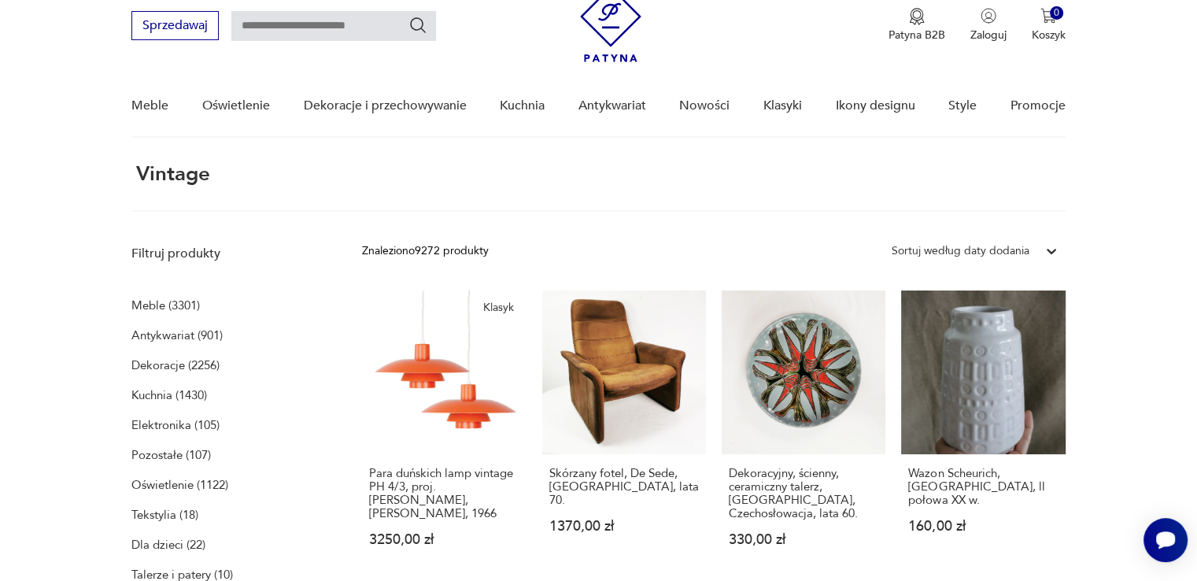
click at [164, 362] on p "Dekoracje (2256)" at bounding box center [175, 365] width 88 height 22
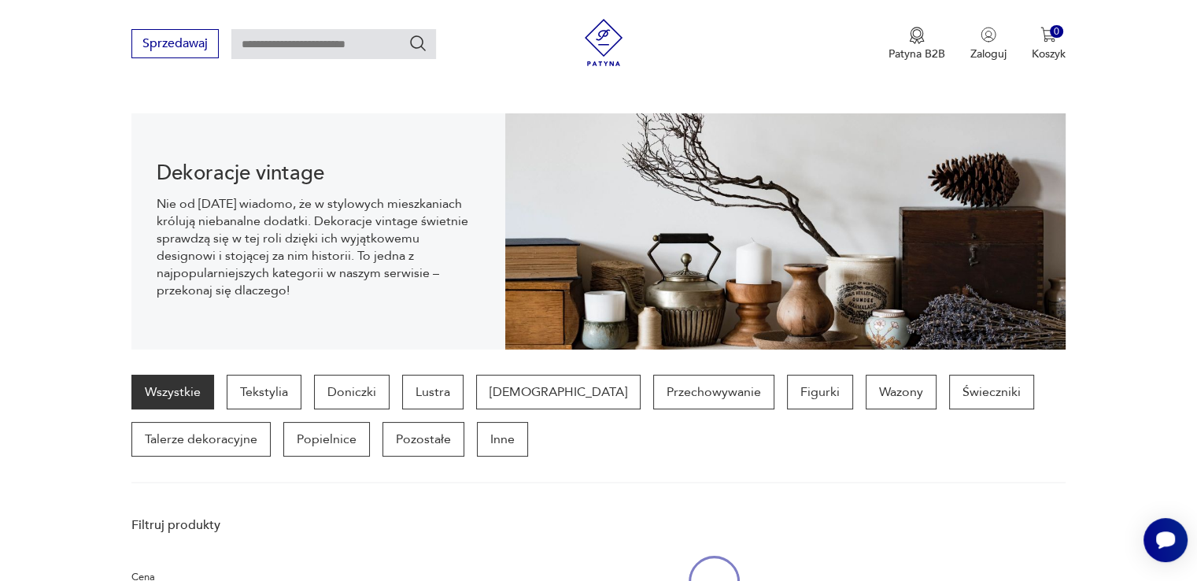
scroll to position [156, 0]
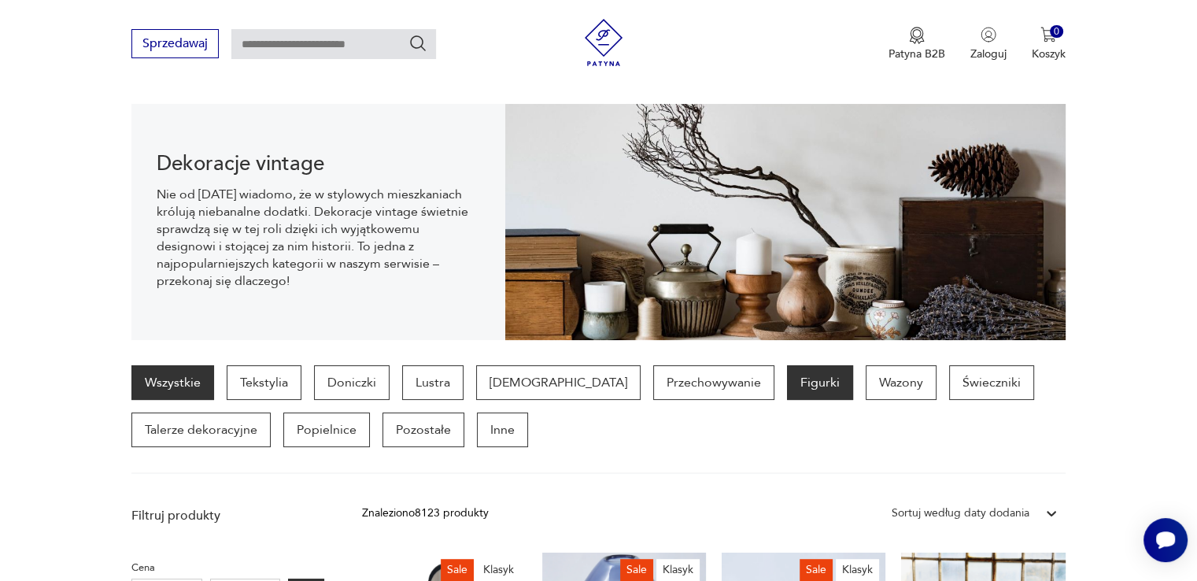
click at [787, 382] on p "Figurki" at bounding box center [820, 382] width 66 height 35
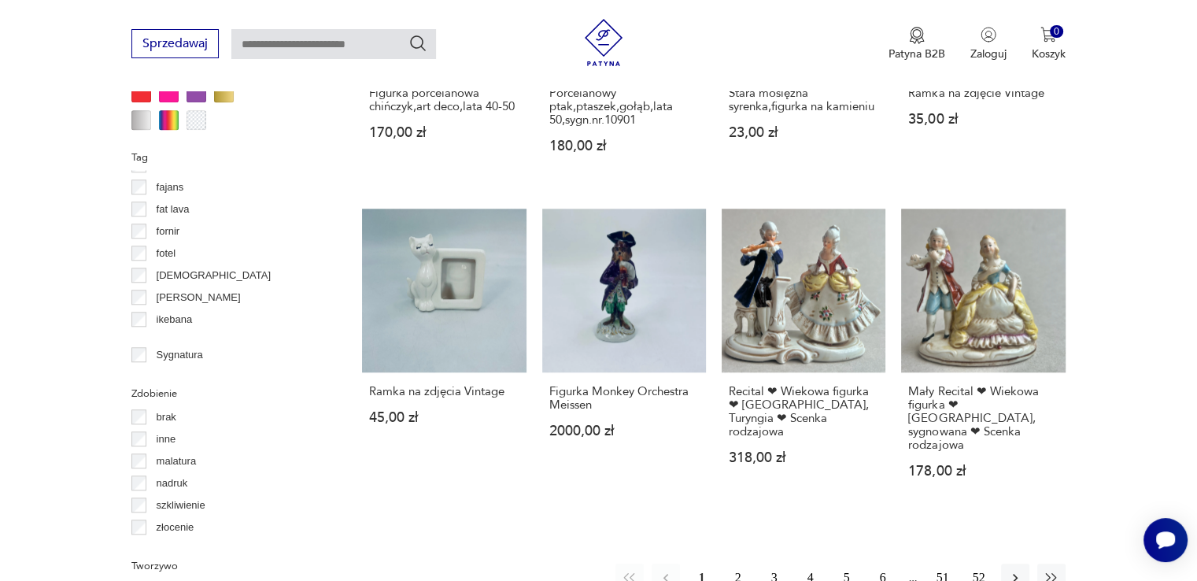
scroll to position [157, 0]
click at [160, 179] on p "Ćmielów" at bounding box center [176, 177] width 39 height 17
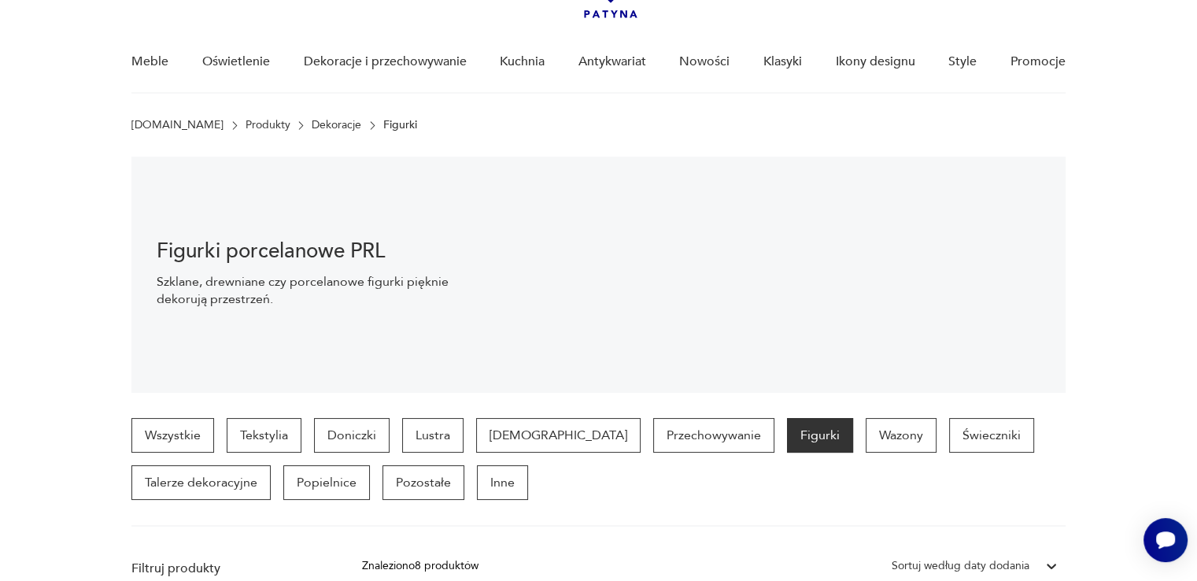
scroll to position [102, 0]
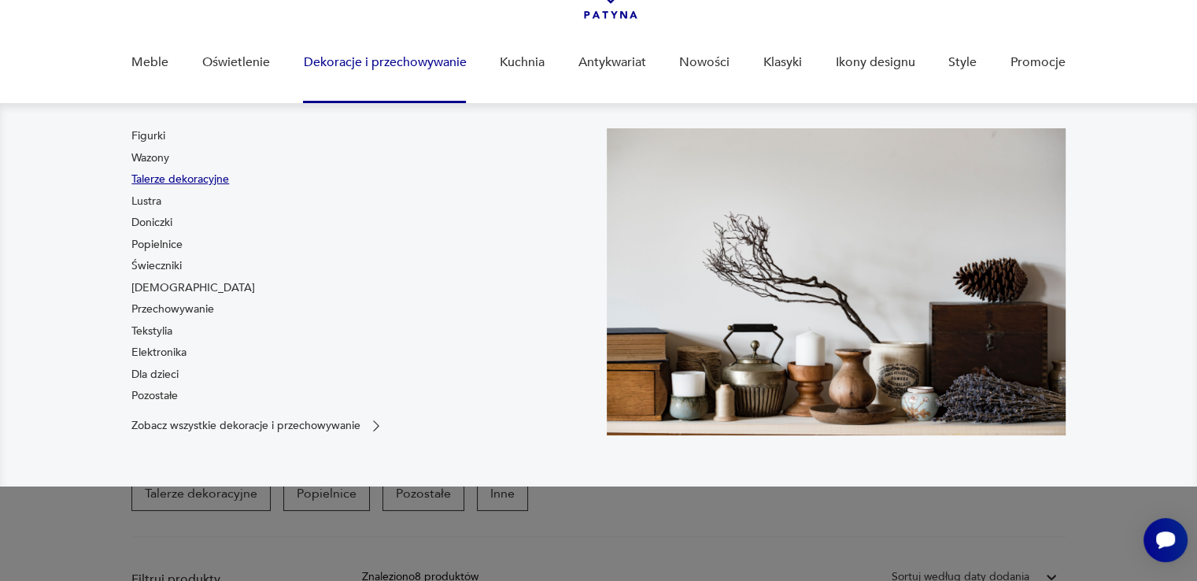
click at [198, 177] on link "Talerze dekoracyjne" at bounding box center [180, 180] width 98 height 16
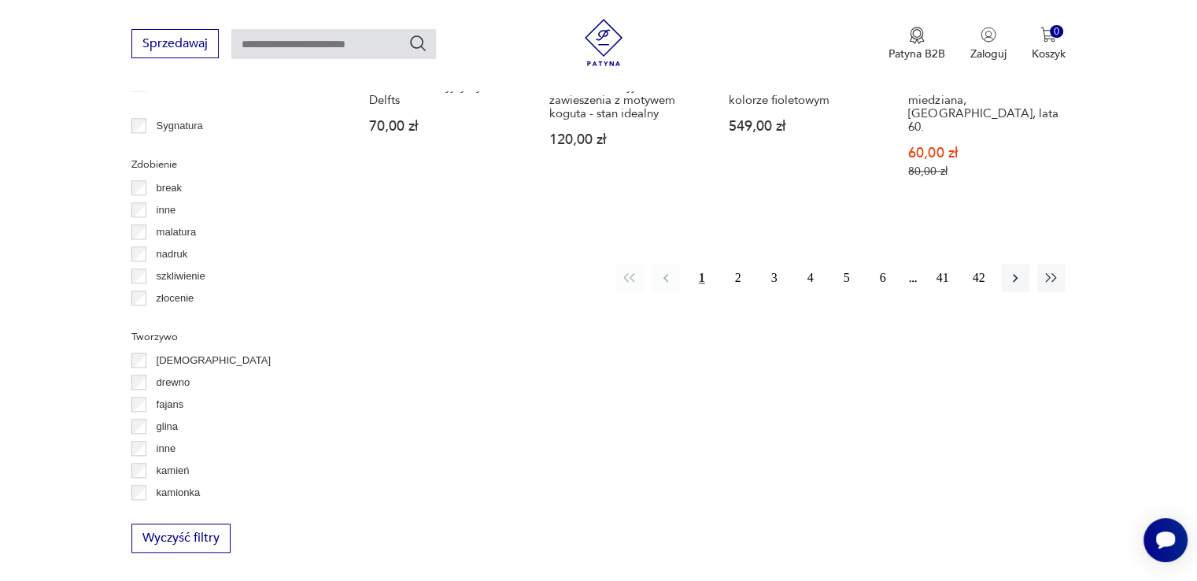
scroll to position [1755, 0]
click at [737, 262] on button "2" at bounding box center [738, 276] width 28 height 28
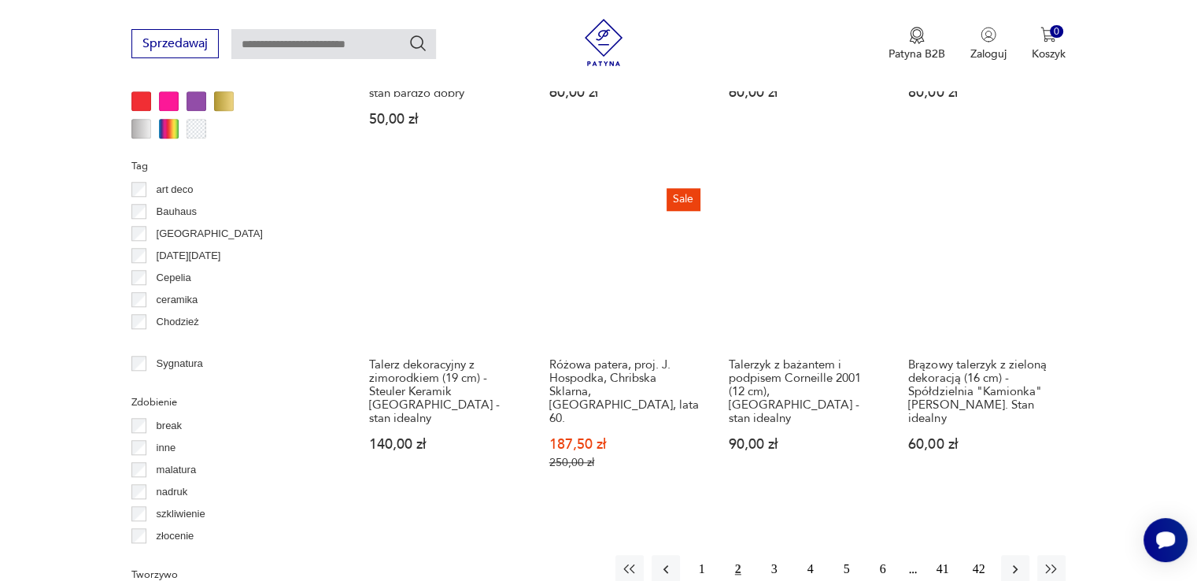
scroll to position [1519, 0]
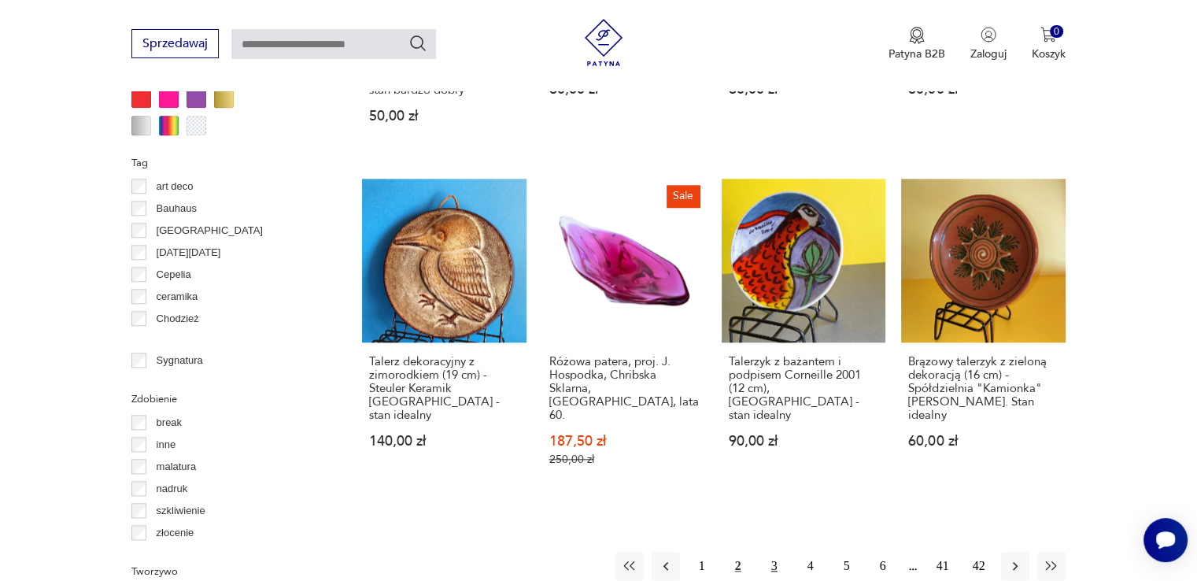
click at [776, 552] on button "3" at bounding box center [774, 566] width 28 height 28
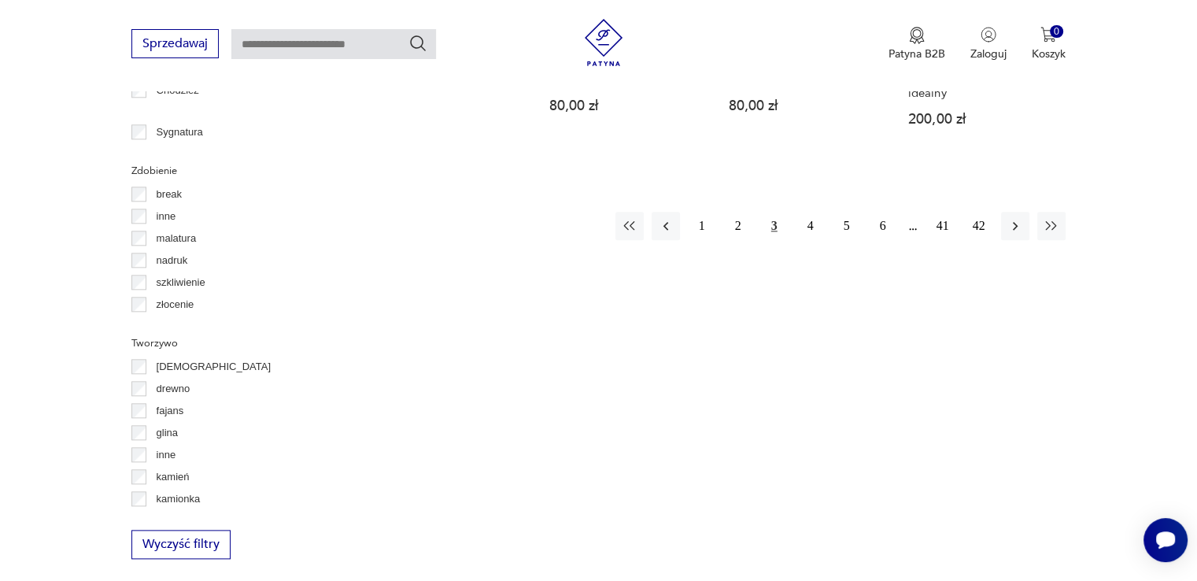
scroll to position [1676, 0]
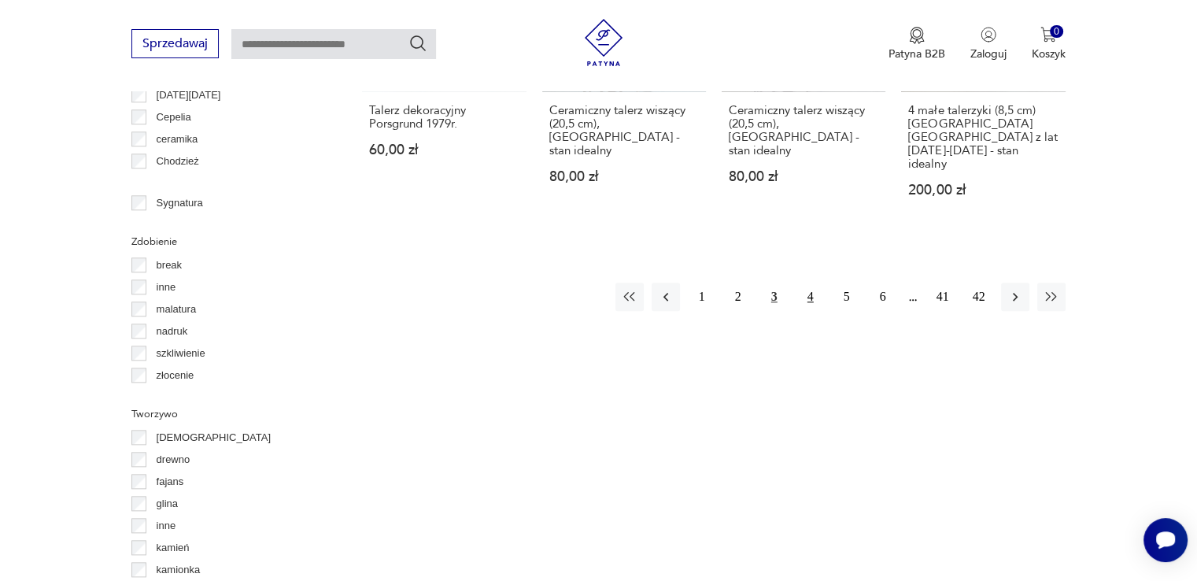
click at [811, 283] on button "4" at bounding box center [810, 297] width 28 height 28
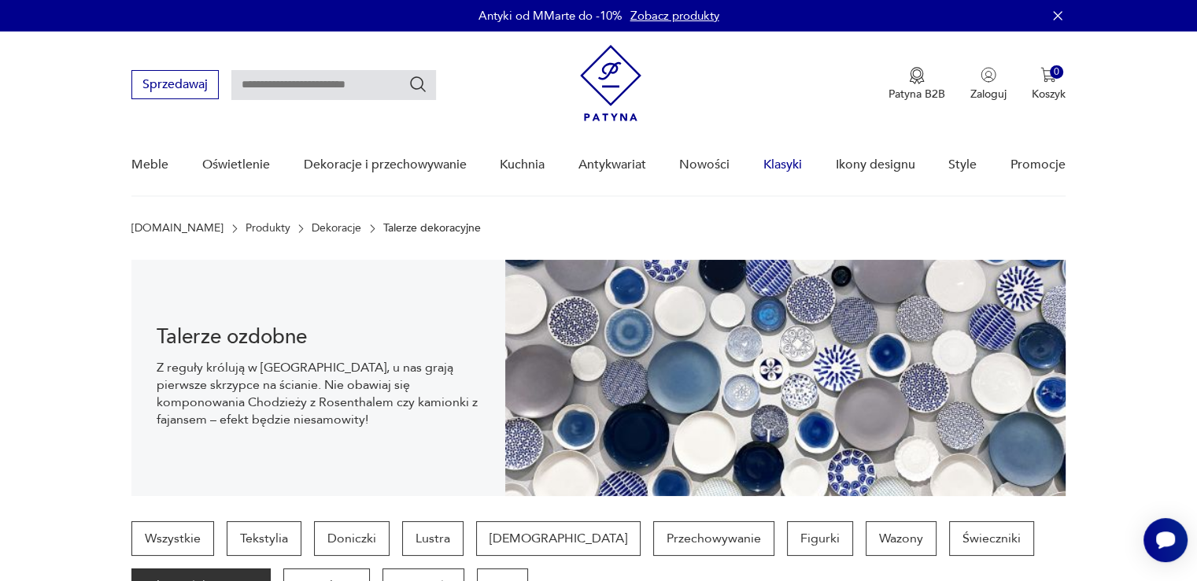
click at [789, 165] on link "Klasyki" at bounding box center [782, 165] width 39 height 61
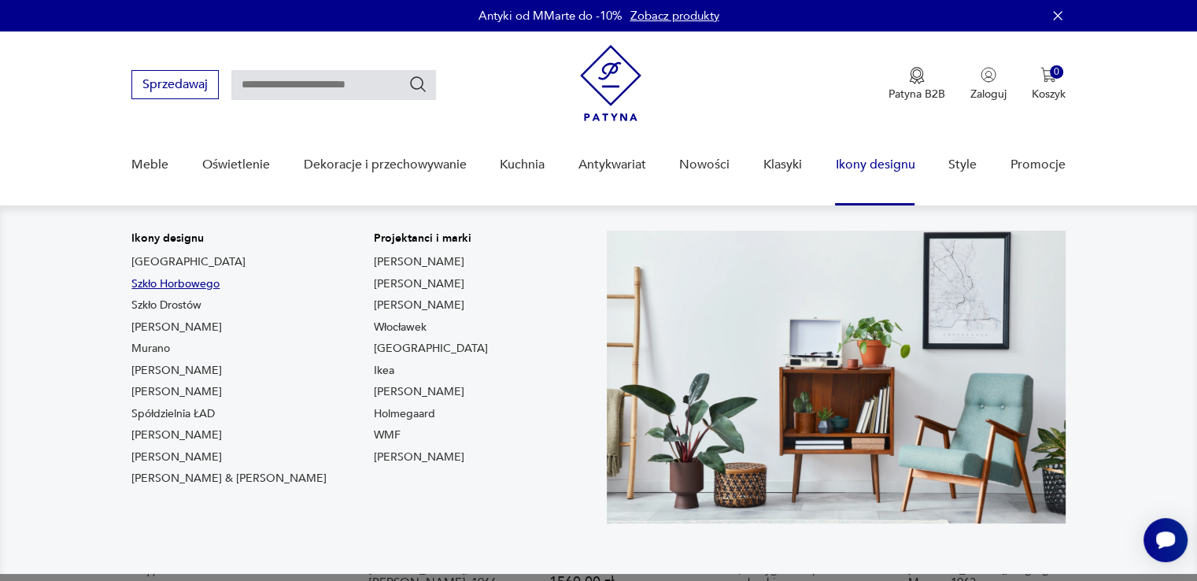
click at [194, 281] on link "Szkło Horbowego" at bounding box center [175, 284] width 88 height 16
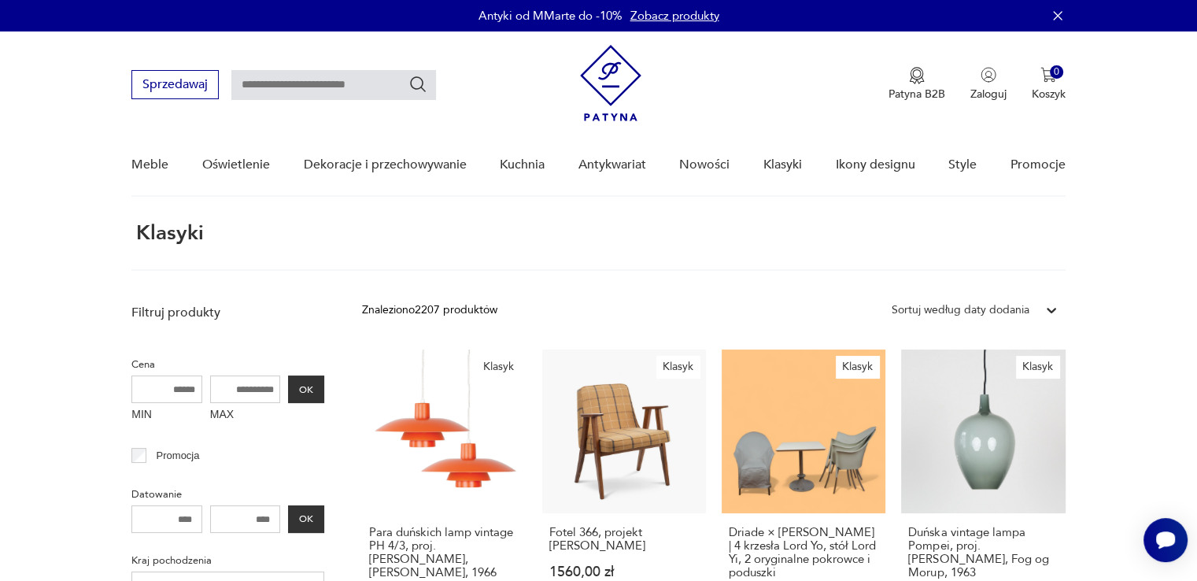
type input "*******"
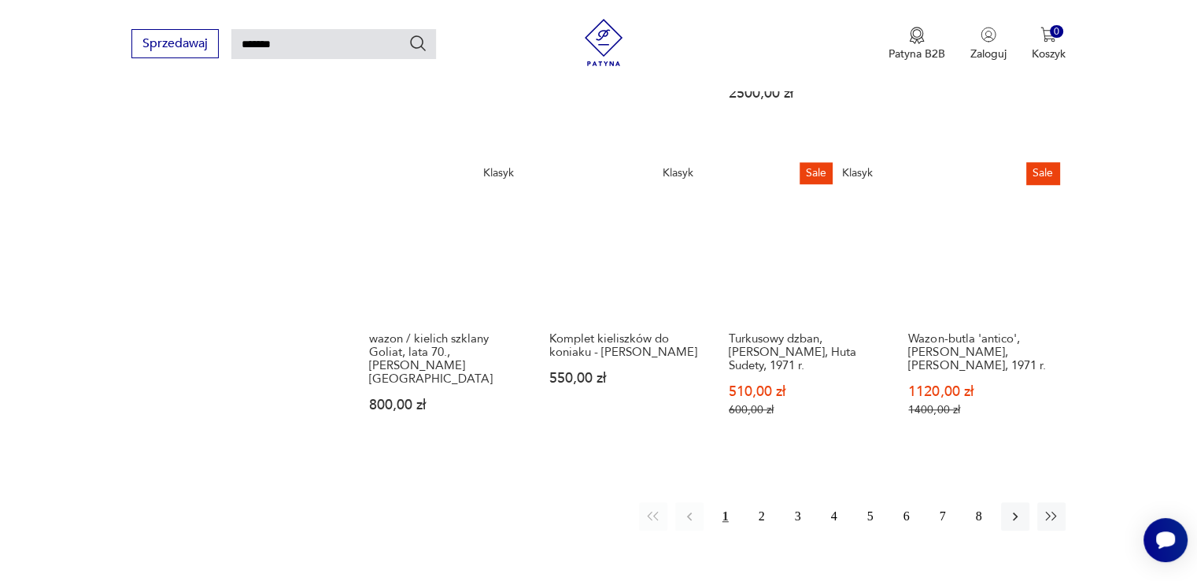
scroll to position [1239, 0]
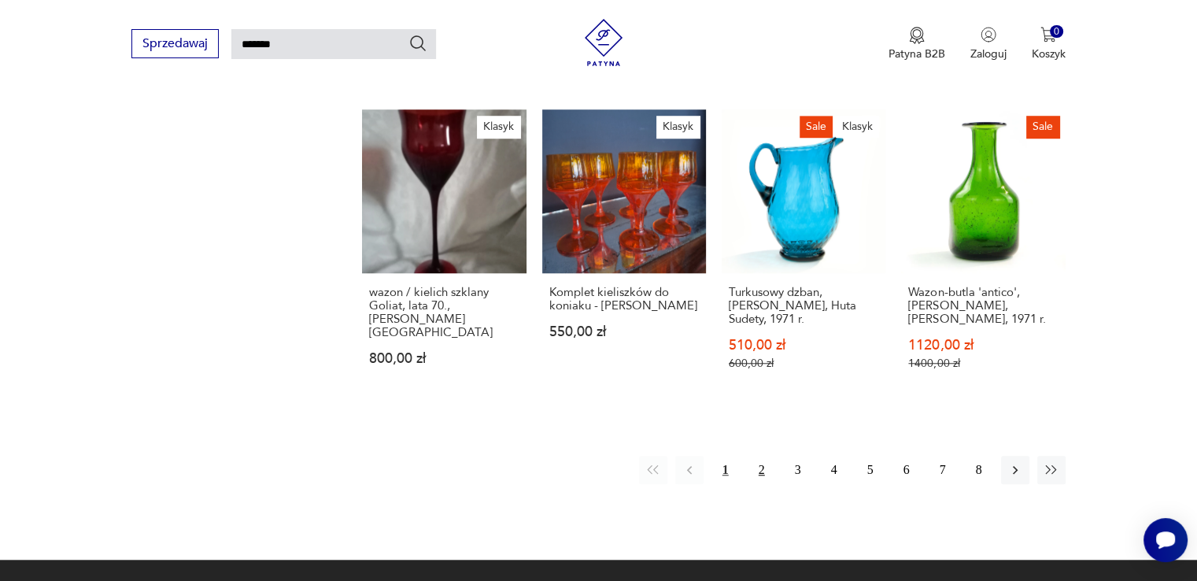
click at [759, 457] on button "2" at bounding box center [762, 470] width 28 height 28
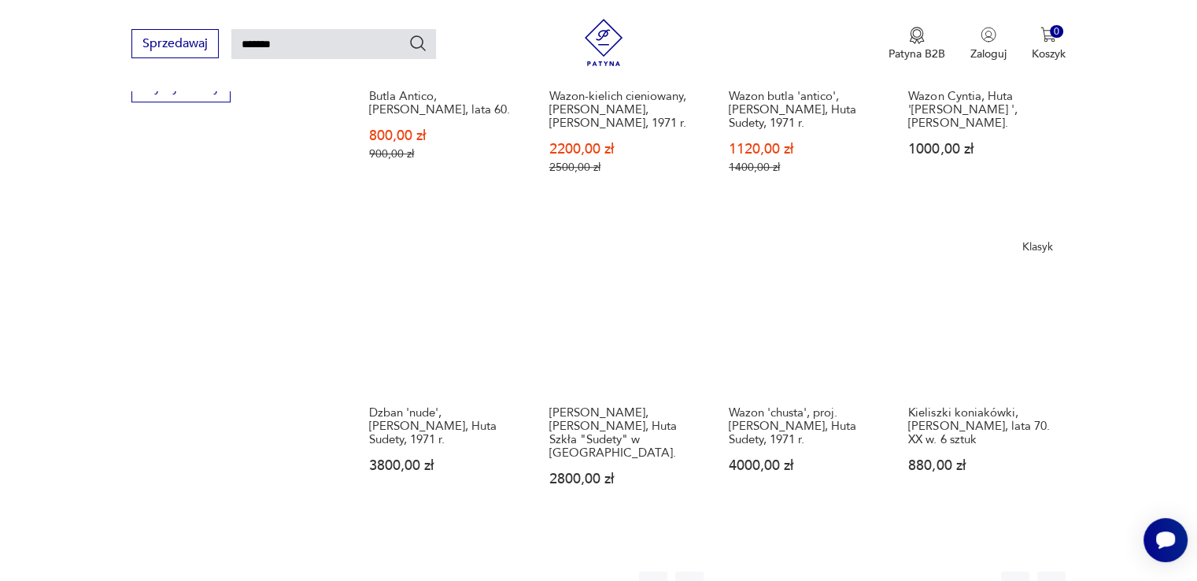
scroll to position [1236, 0]
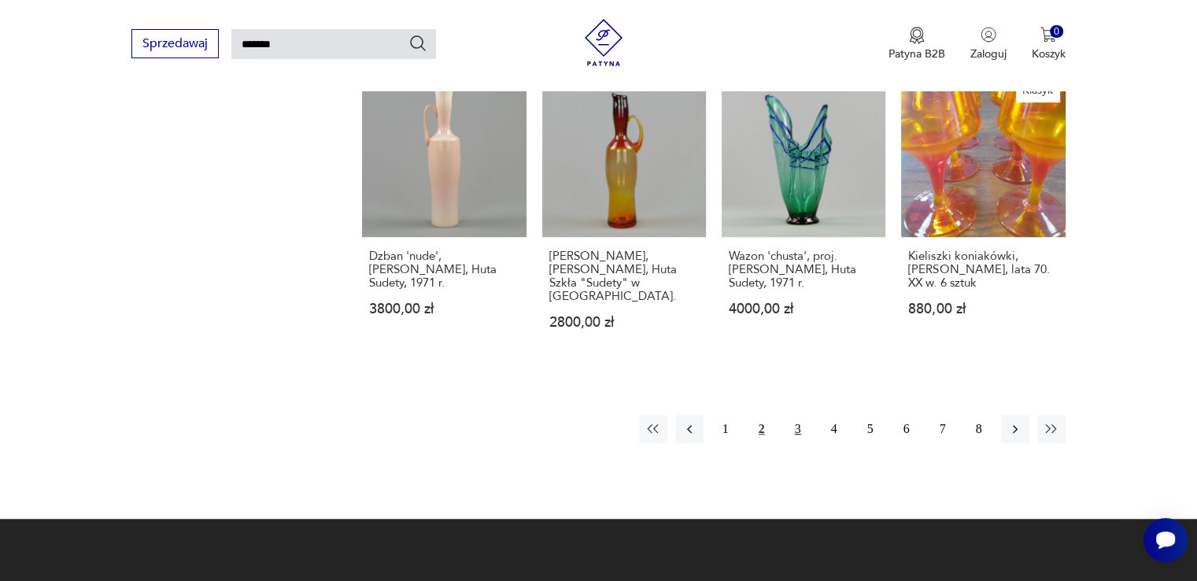
click at [796, 415] on button "3" at bounding box center [798, 429] width 28 height 28
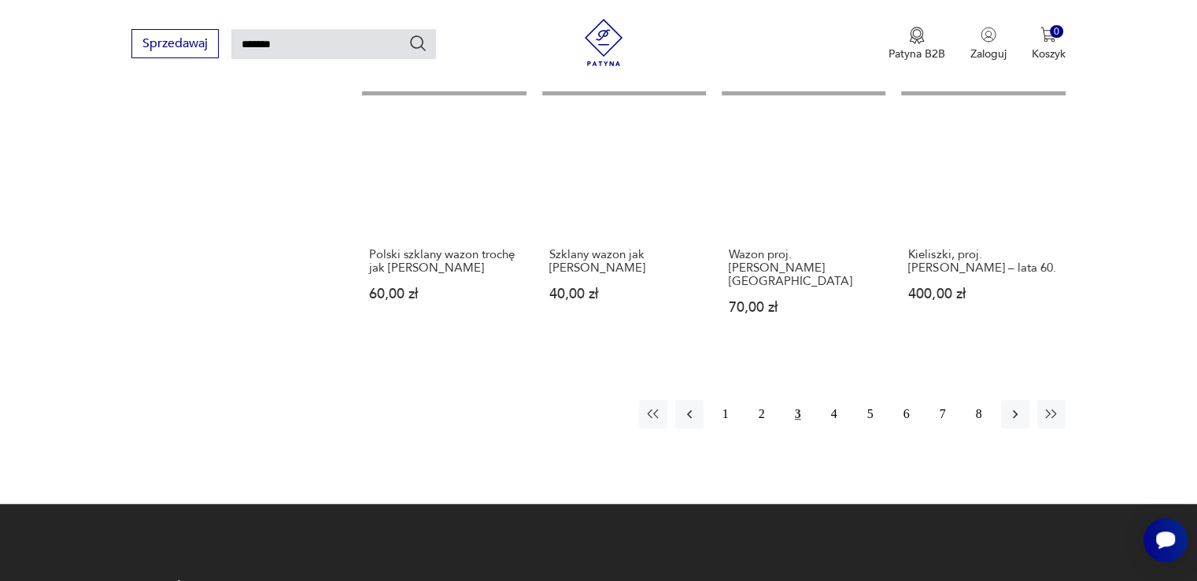
scroll to position [1236, 0]
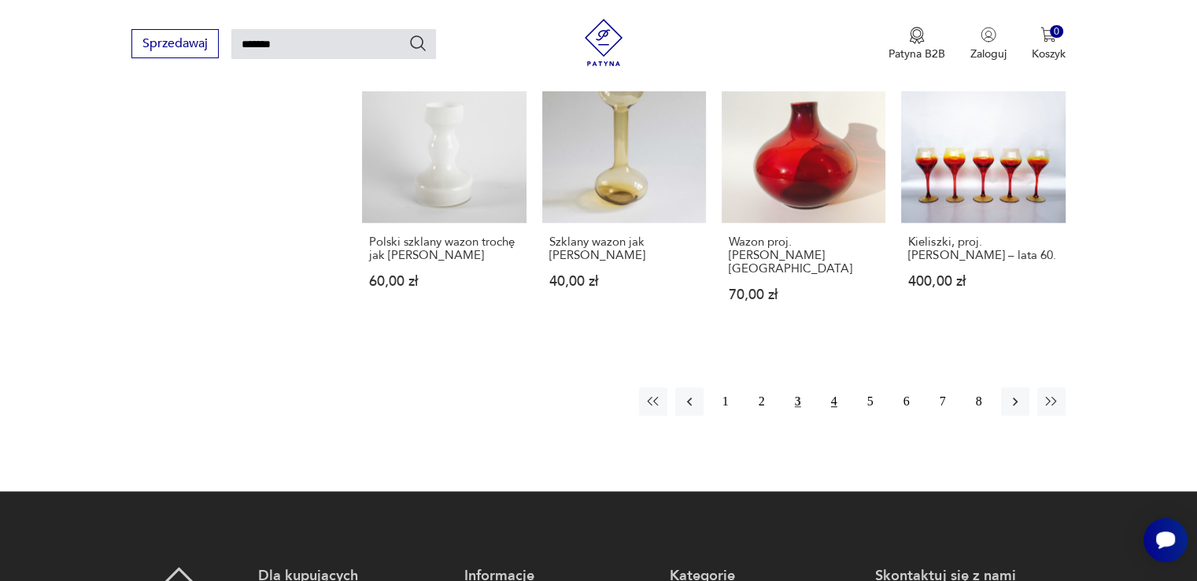
click at [831, 387] on button "4" at bounding box center [834, 401] width 28 height 28
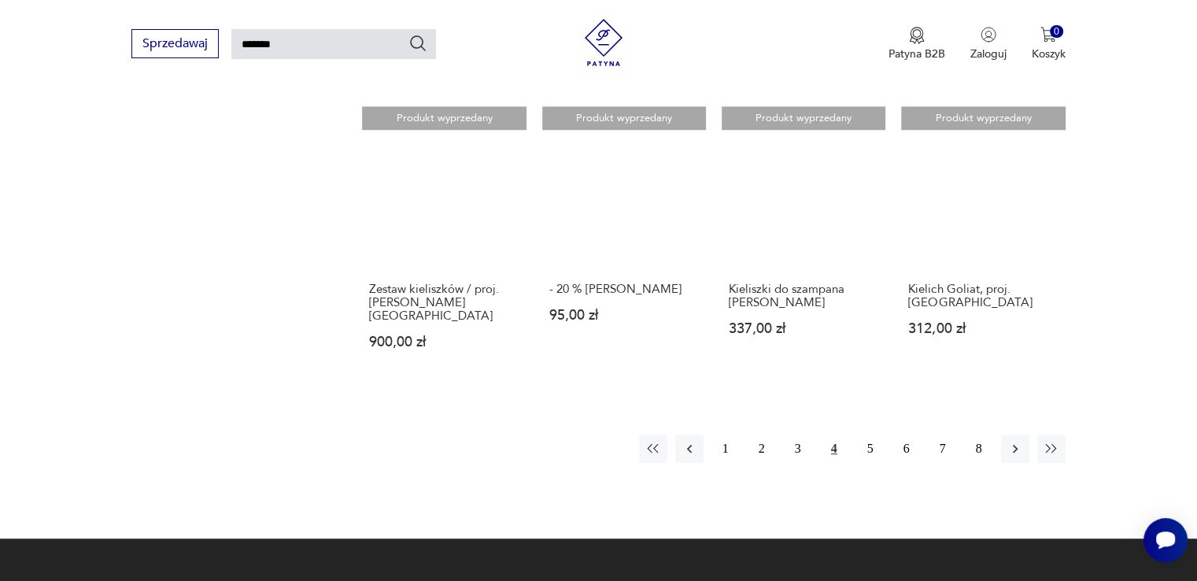
scroll to position [1158, 0]
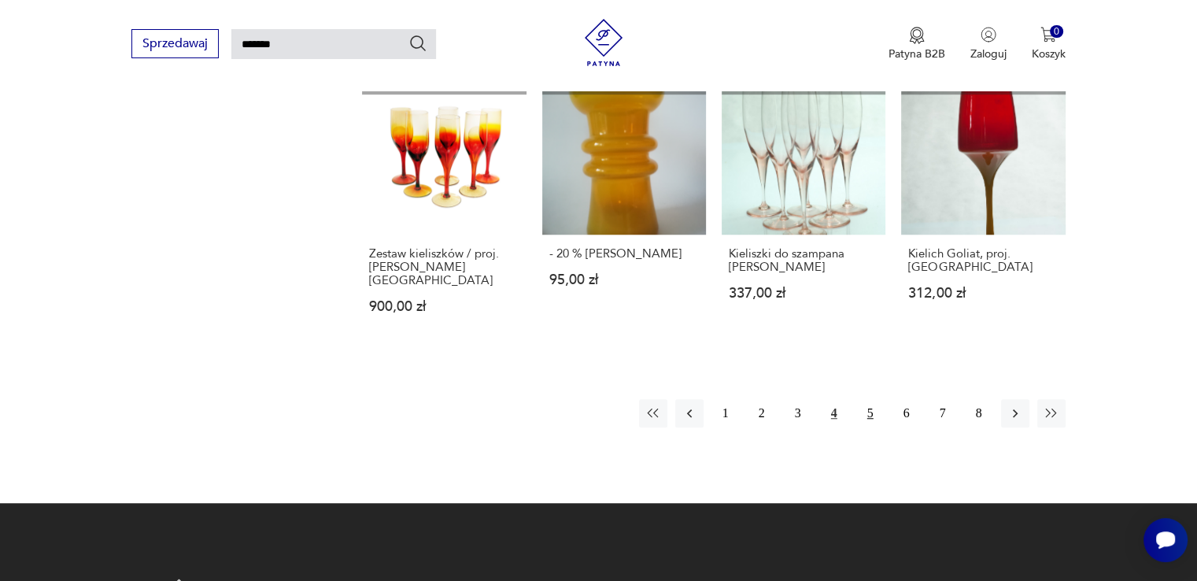
click at [869, 413] on button "5" at bounding box center [870, 413] width 28 height 28
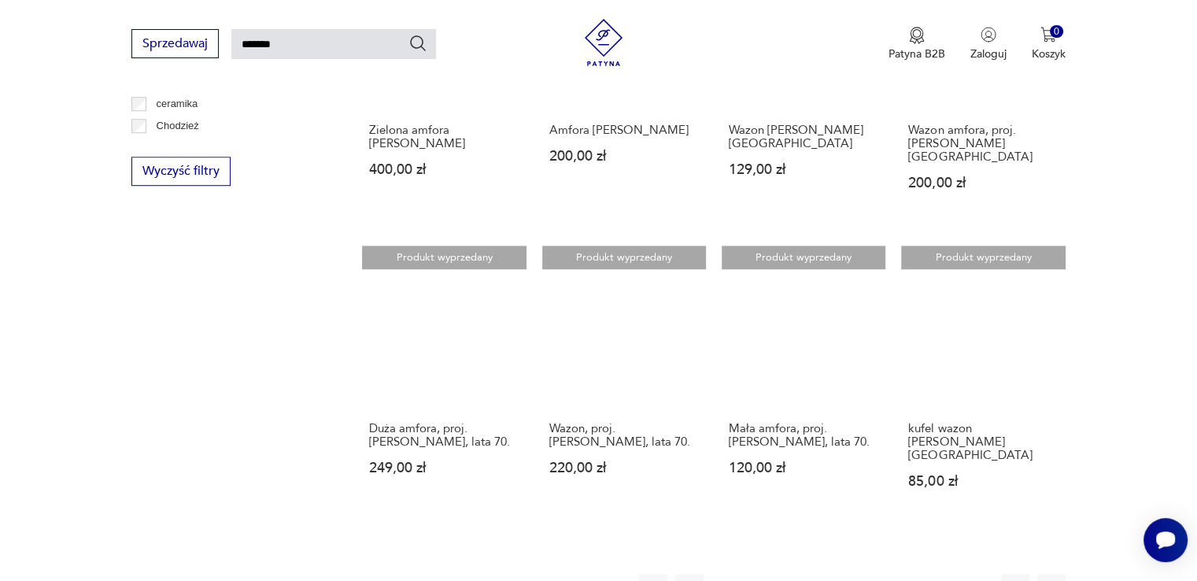
scroll to position [1000, 0]
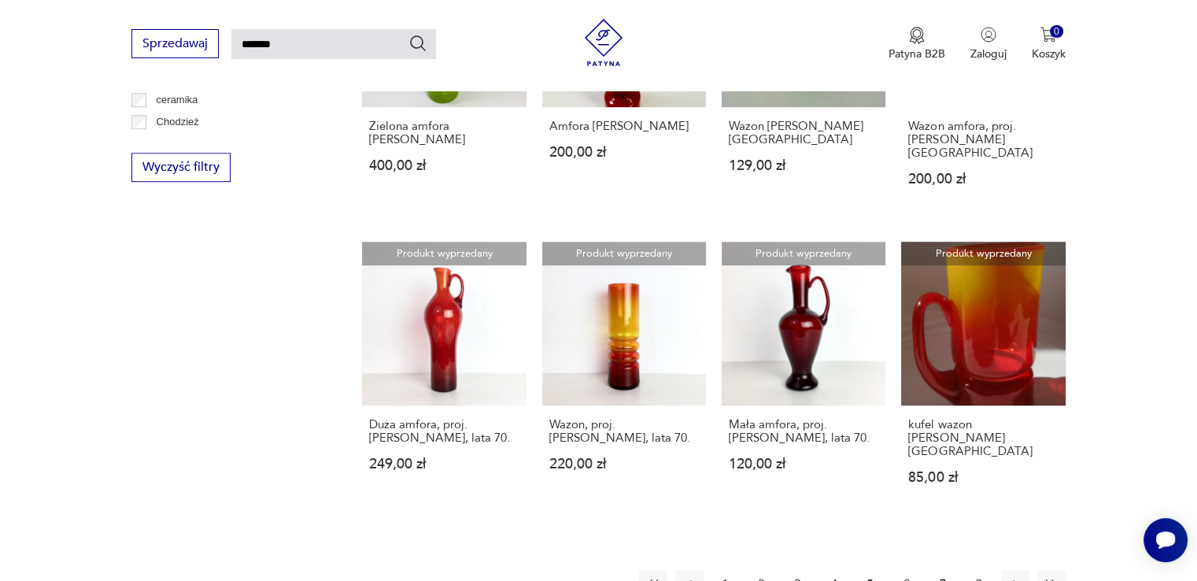
click at [905, 570] on button "6" at bounding box center [906, 584] width 28 height 28
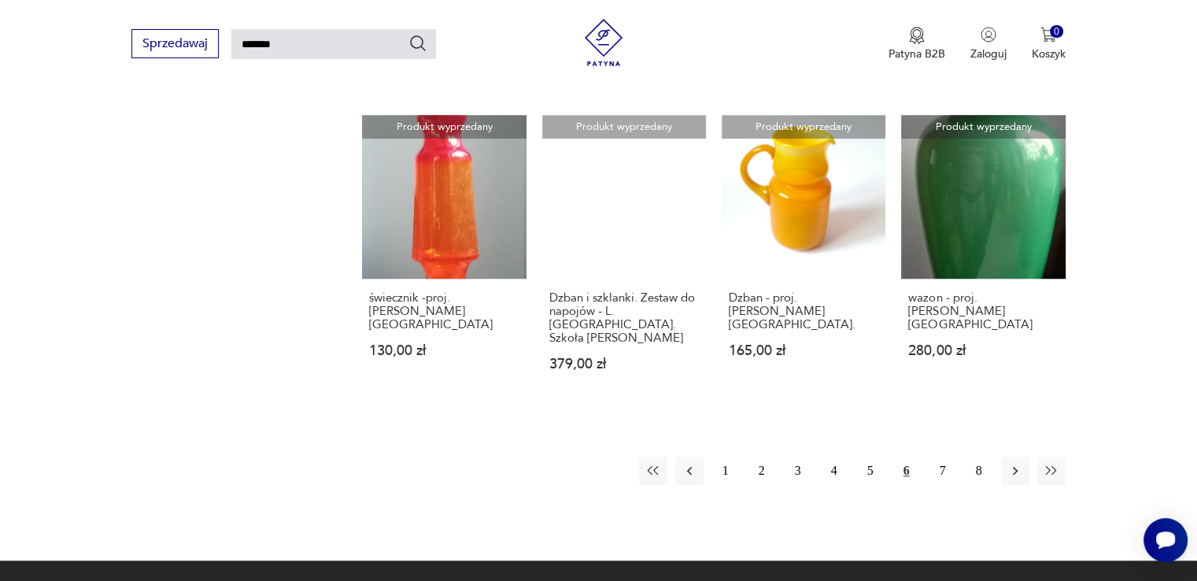
scroll to position [1158, 0]
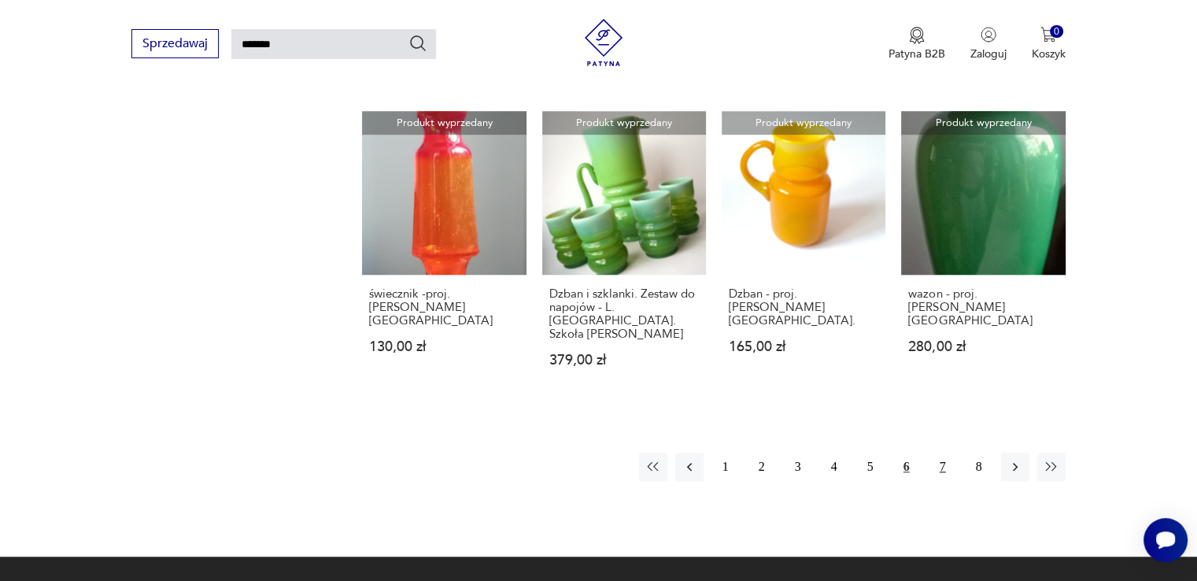
click at [942, 452] on button "7" at bounding box center [943, 466] width 28 height 28
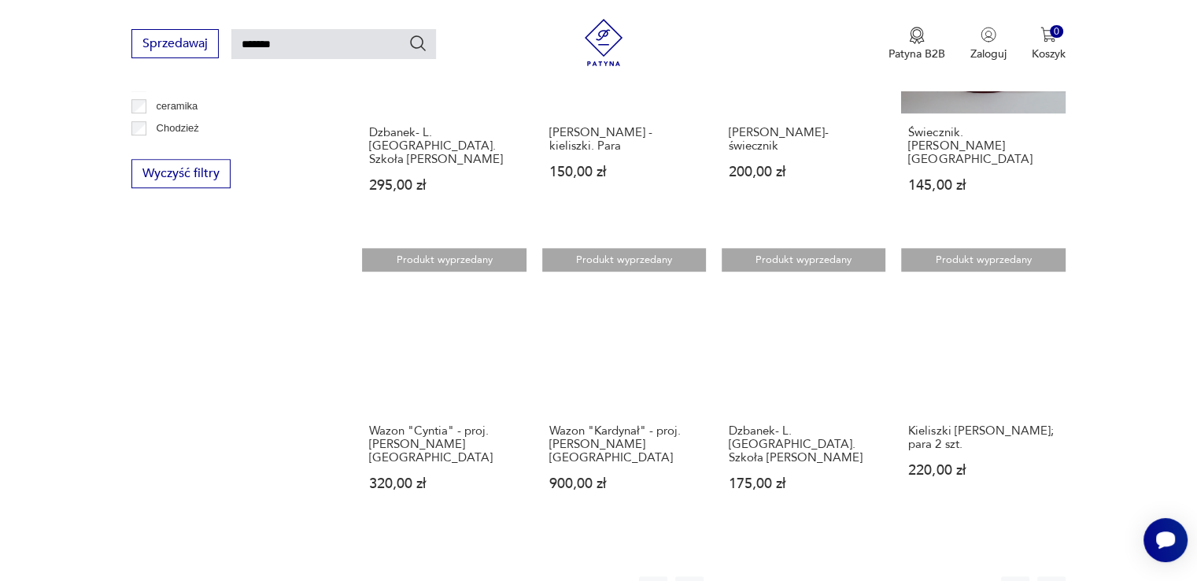
scroll to position [1000, 0]
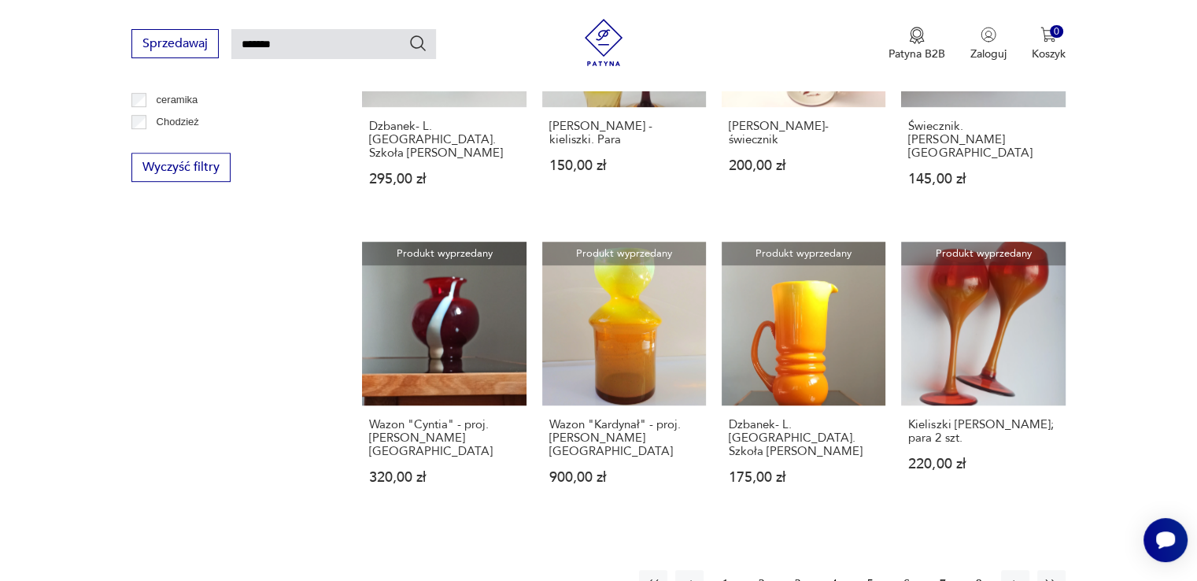
click at [980, 570] on button "8" at bounding box center [979, 584] width 28 height 28
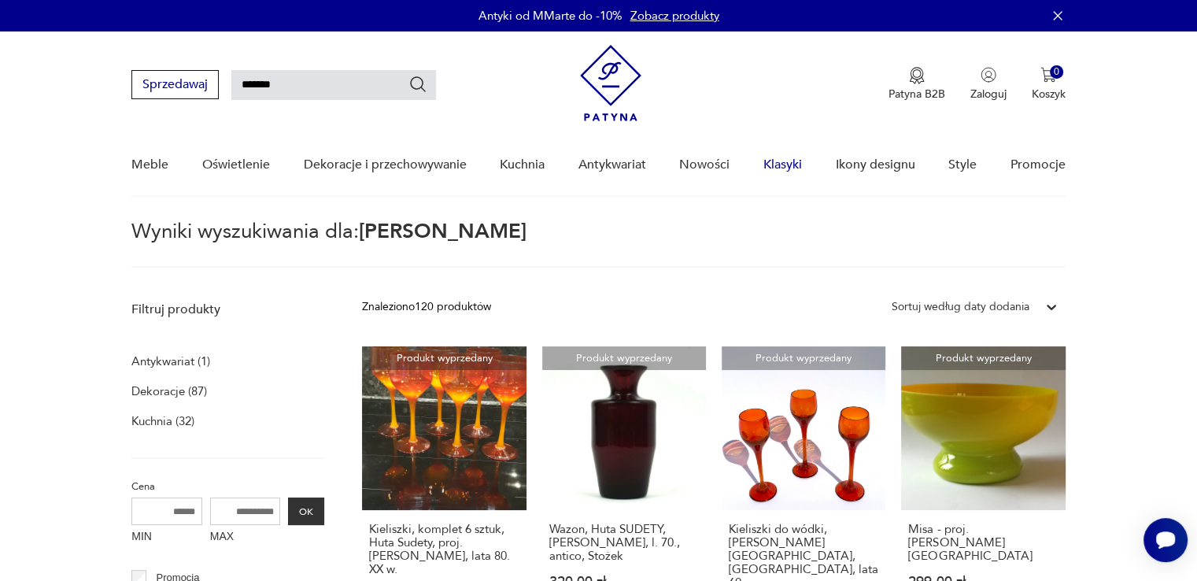
click at [783, 160] on link "Klasyki" at bounding box center [782, 165] width 39 height 61
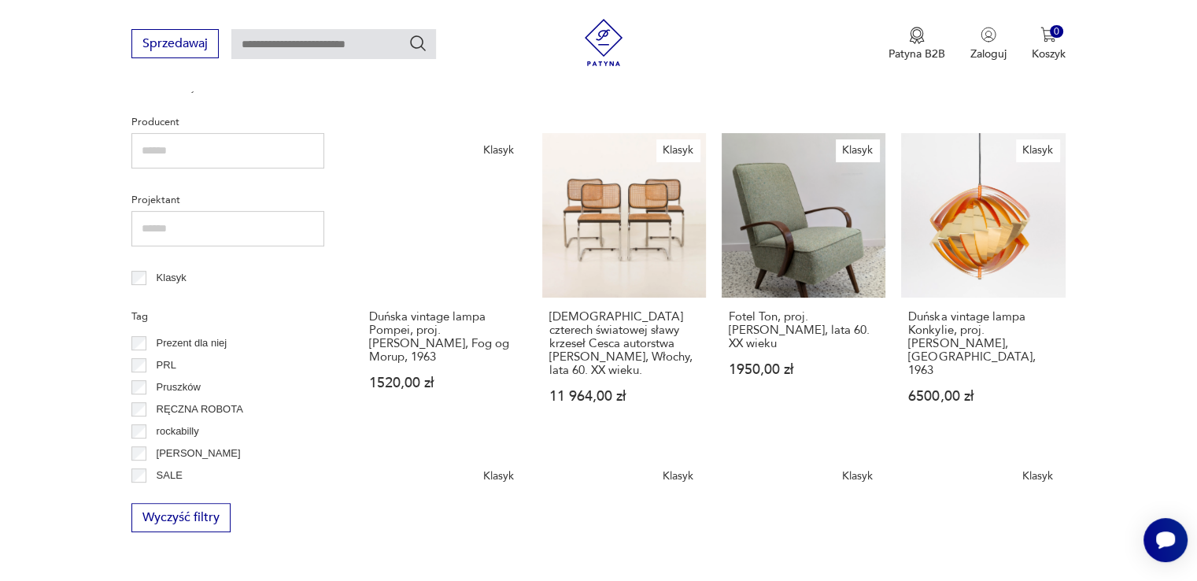
scroll to position [866, 0]
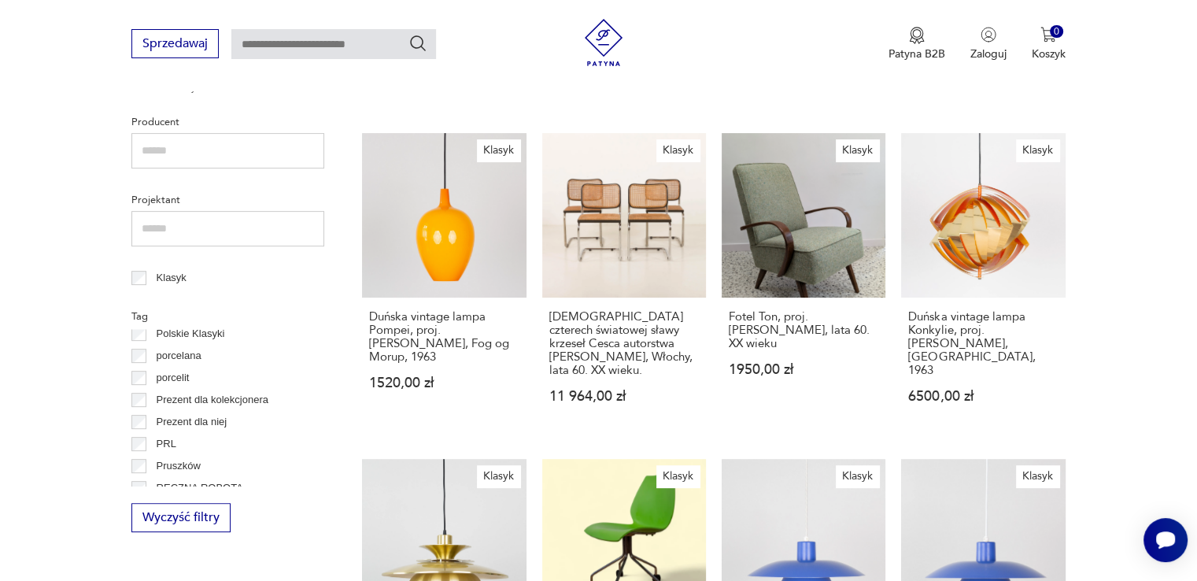
click at [201, 338] on p "Polskie Klasyki" at bounding box center [191, 333] width 68 height 17
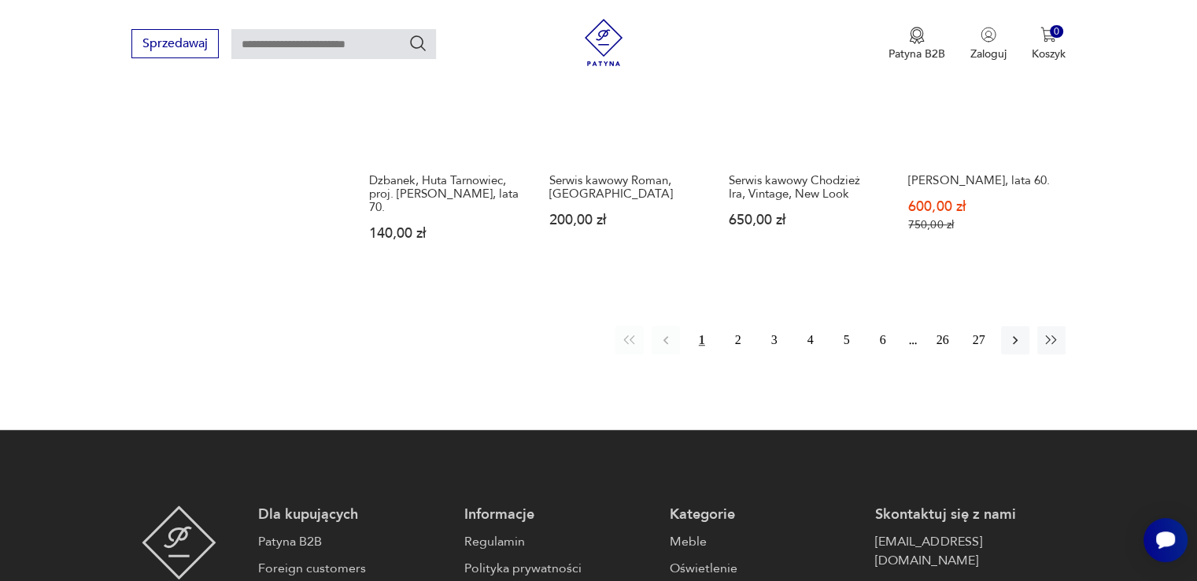
scroll to position [1318, 0]
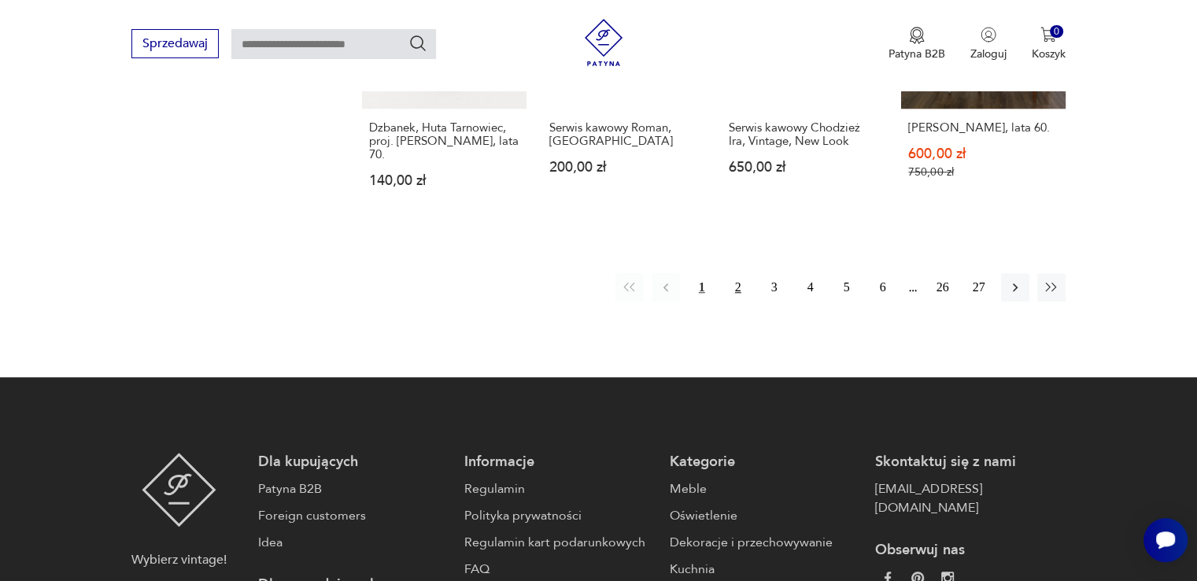
click at [737, 285] on button "2" at bounding box center [738, 287] width 28 height 28
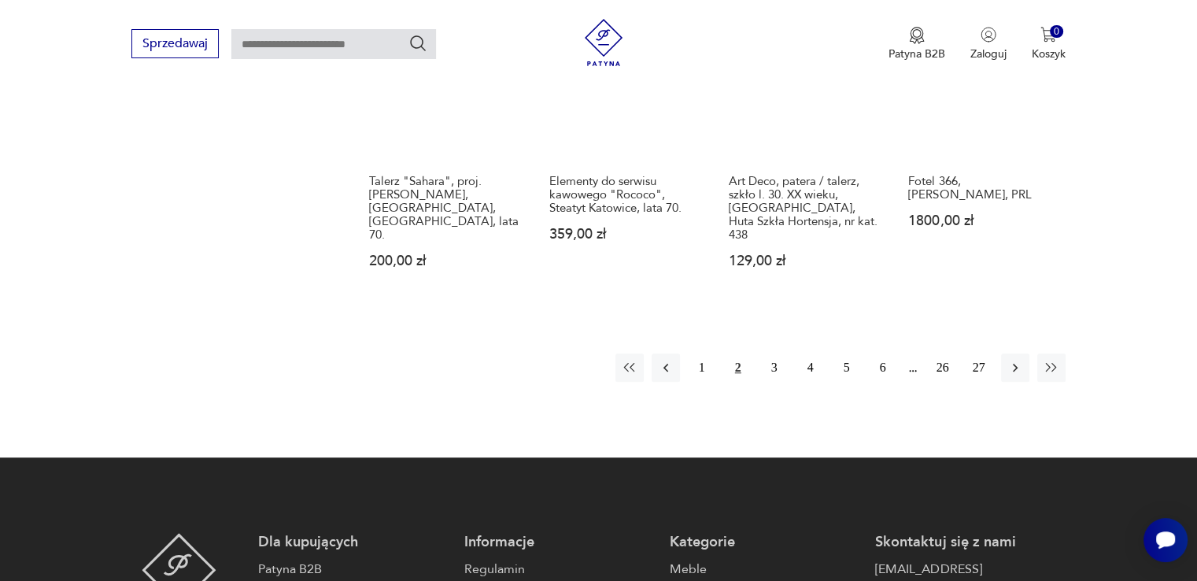
scroll to position [1318, 0]
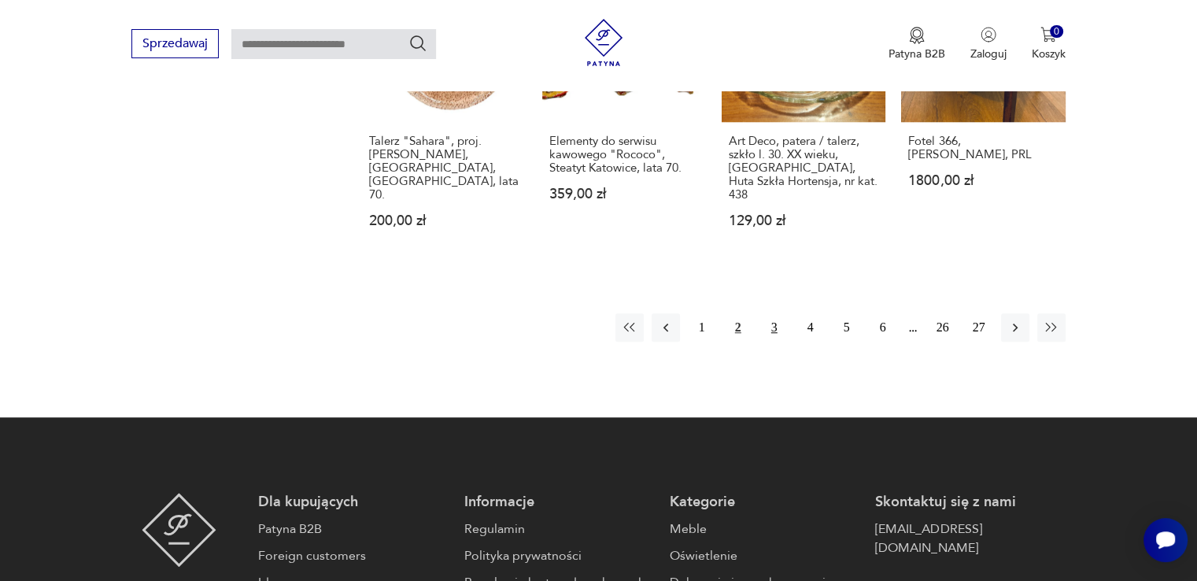
click at [771, 313] on button "3" at bounding box center [774, 327] width 28 height 28
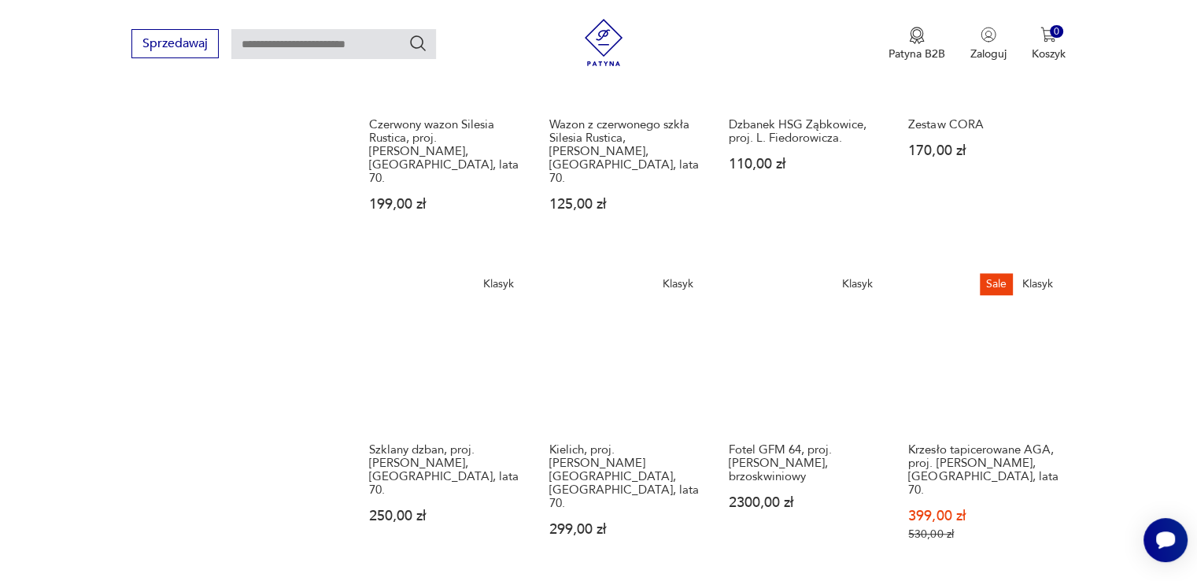
scroll to position [1082, 0]
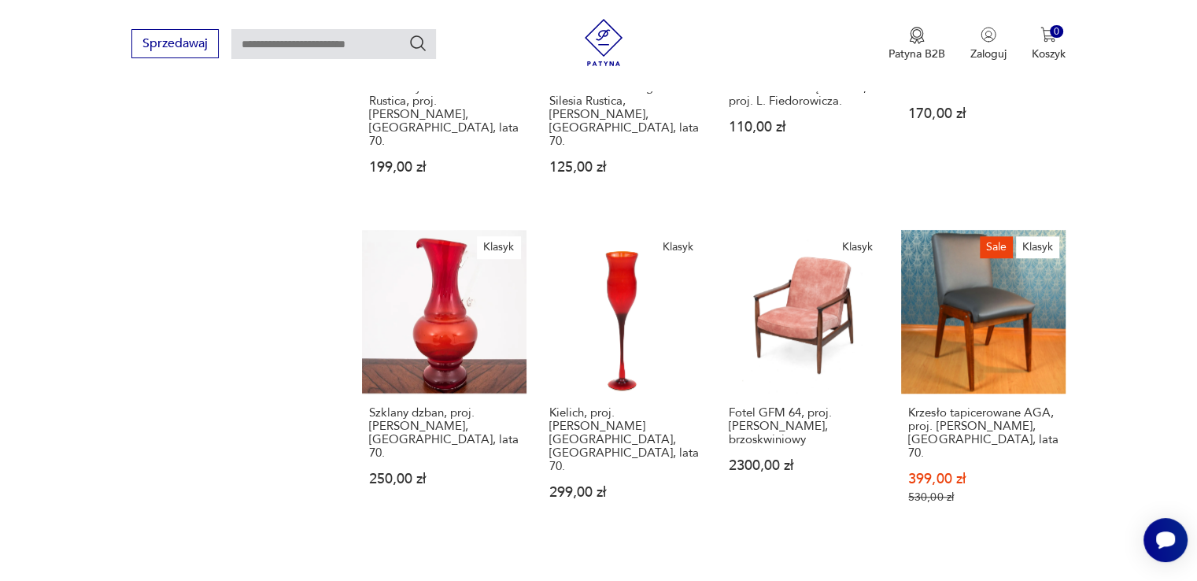
drag, startPoint x: 412, startPoint y: 385, endPoint x: 368, endPoint y: 390, distance: 44.4
click at [412, 406] on h3 "Szklany dzban, proj. [PERSON_NAME], [GEOGRAPHIC_DATA], lata 70." at bounding box center [444, 433] width 150 height 54
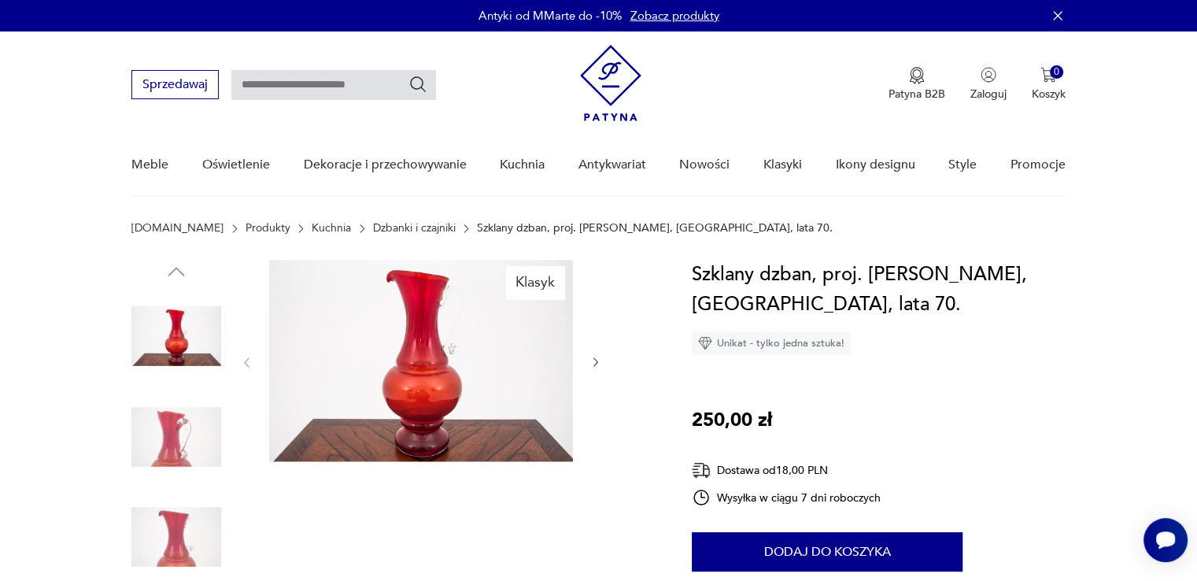
click at [373, 225] on link "Dzbanki i czajniki" at bounding box center [414, 228] width 83 height 13
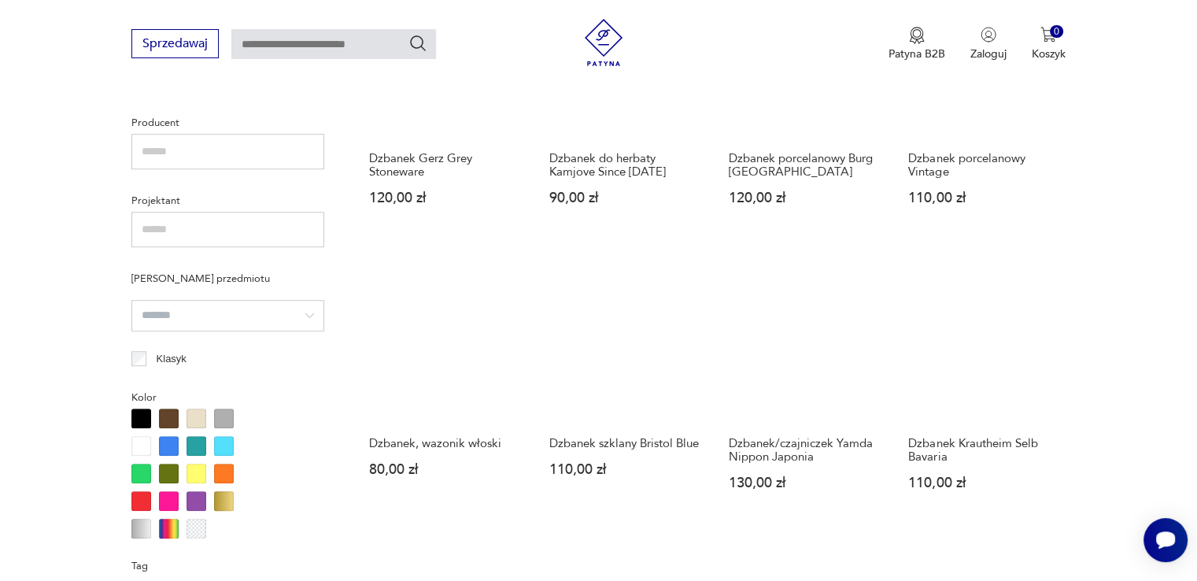
scroll to position [1054, 0]
